Goal: Check status

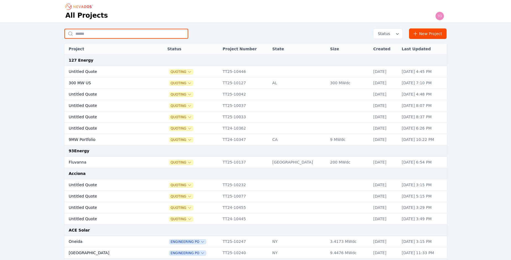
click at [97, 34] on input "text" at bounding box center [126, 34] width 124 height 10
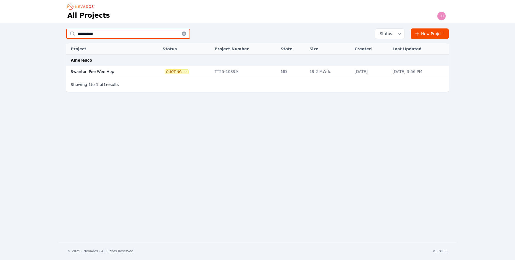
type input "**********"
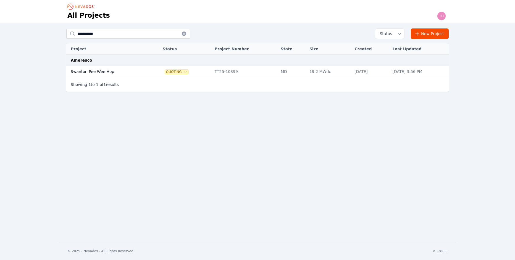
click at [99, 70] on td "Swanton Pee Wee Hop" at bounding box center [108, 71] width 85 height 11
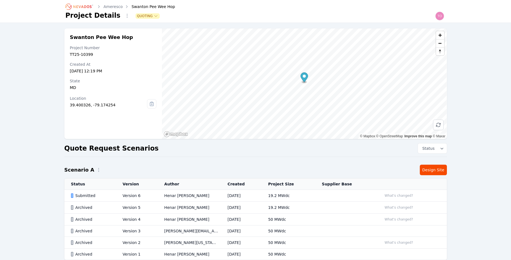
click at [82, 196] on div "Submitted" at bounding box center [92, 196] width 42 height 6
